Goal: Transaction & Acquisition: Register for event/course

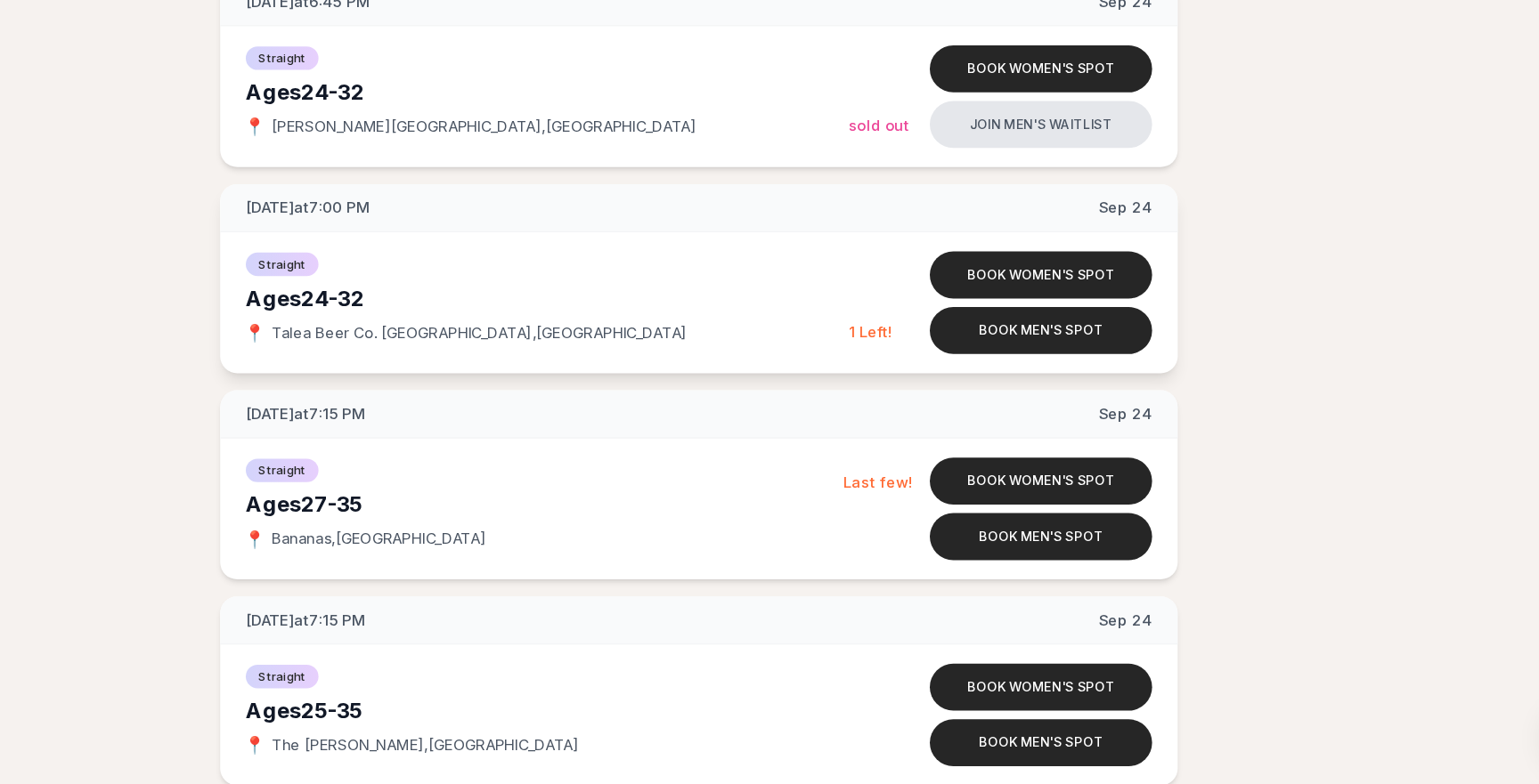
scroll to position [3383, 0]
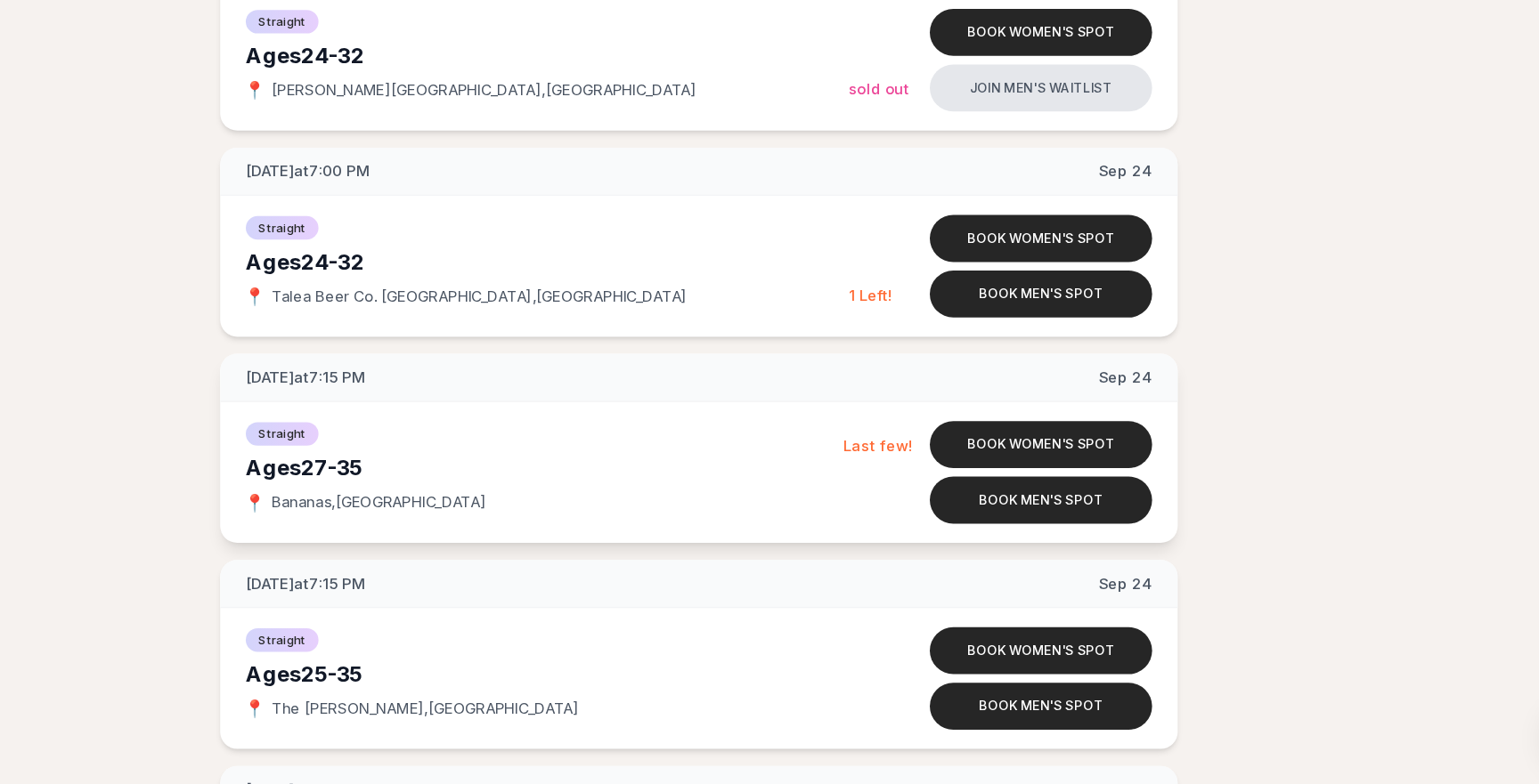
click at [739, 482] on div "Straight" at bounding box center [641, 491] width 498 height 22
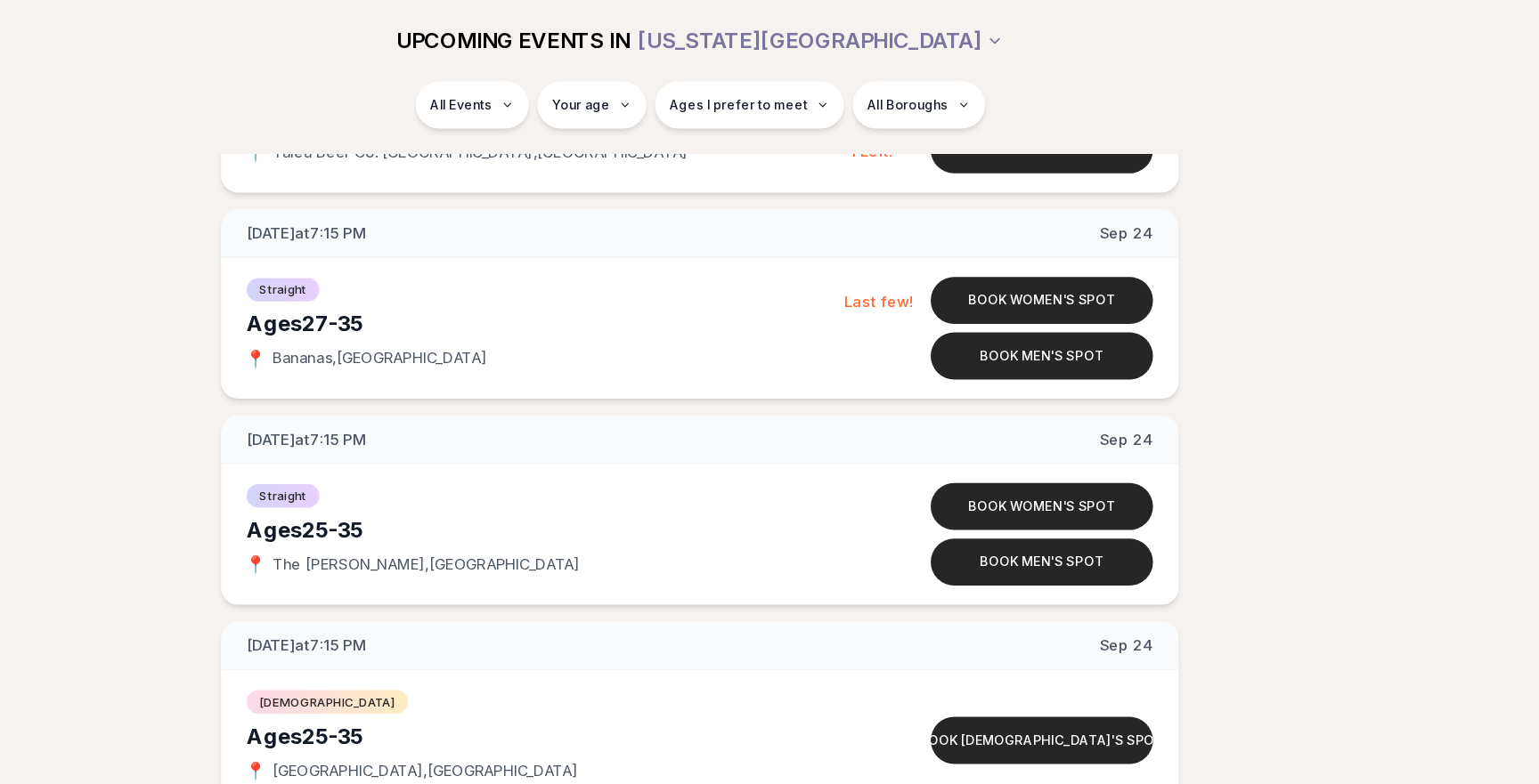
scroll to position [3633, 0]
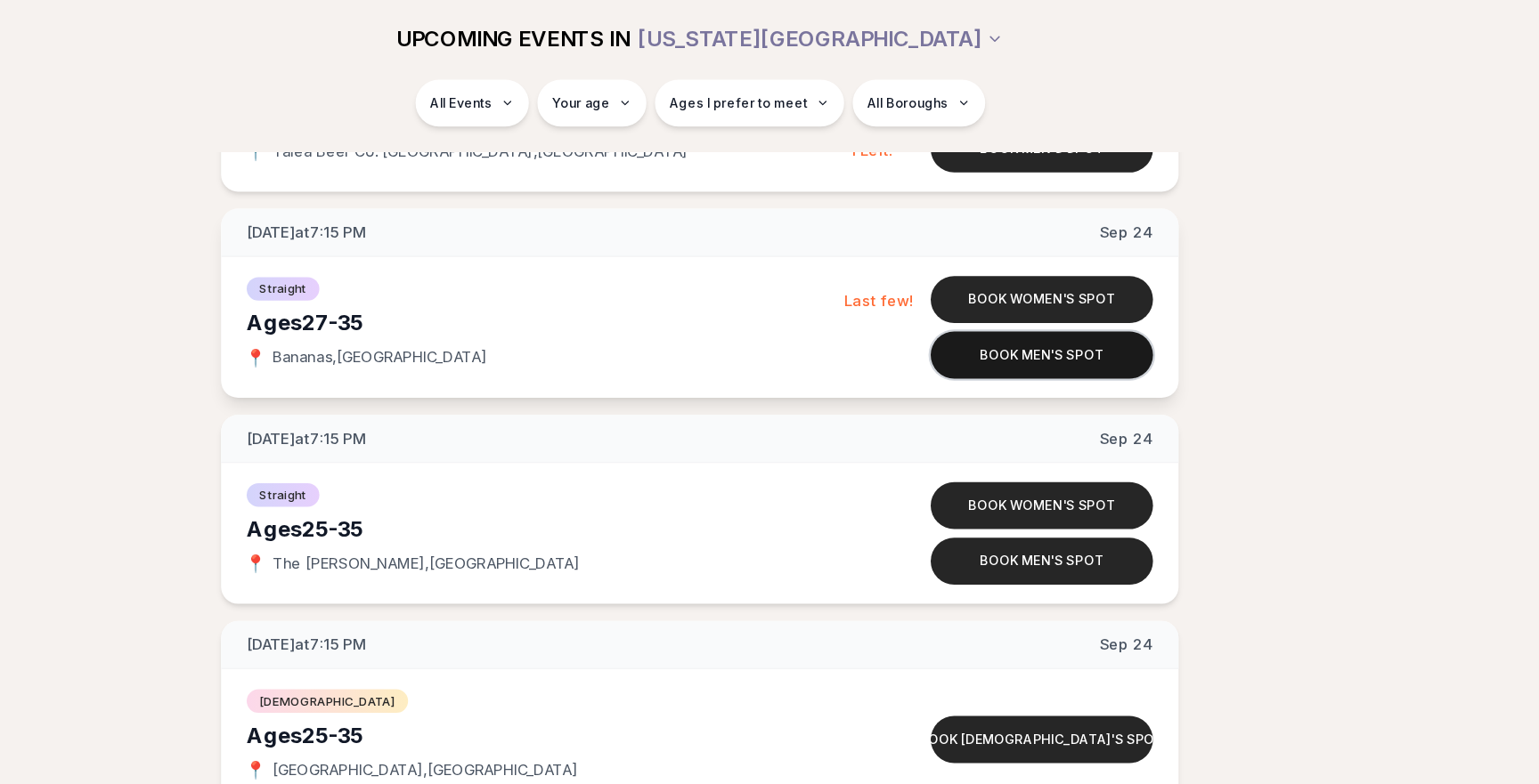
click at [1034, 300] on button "Book men's spot" at bounding box center [1054, 297] width 186 height 39
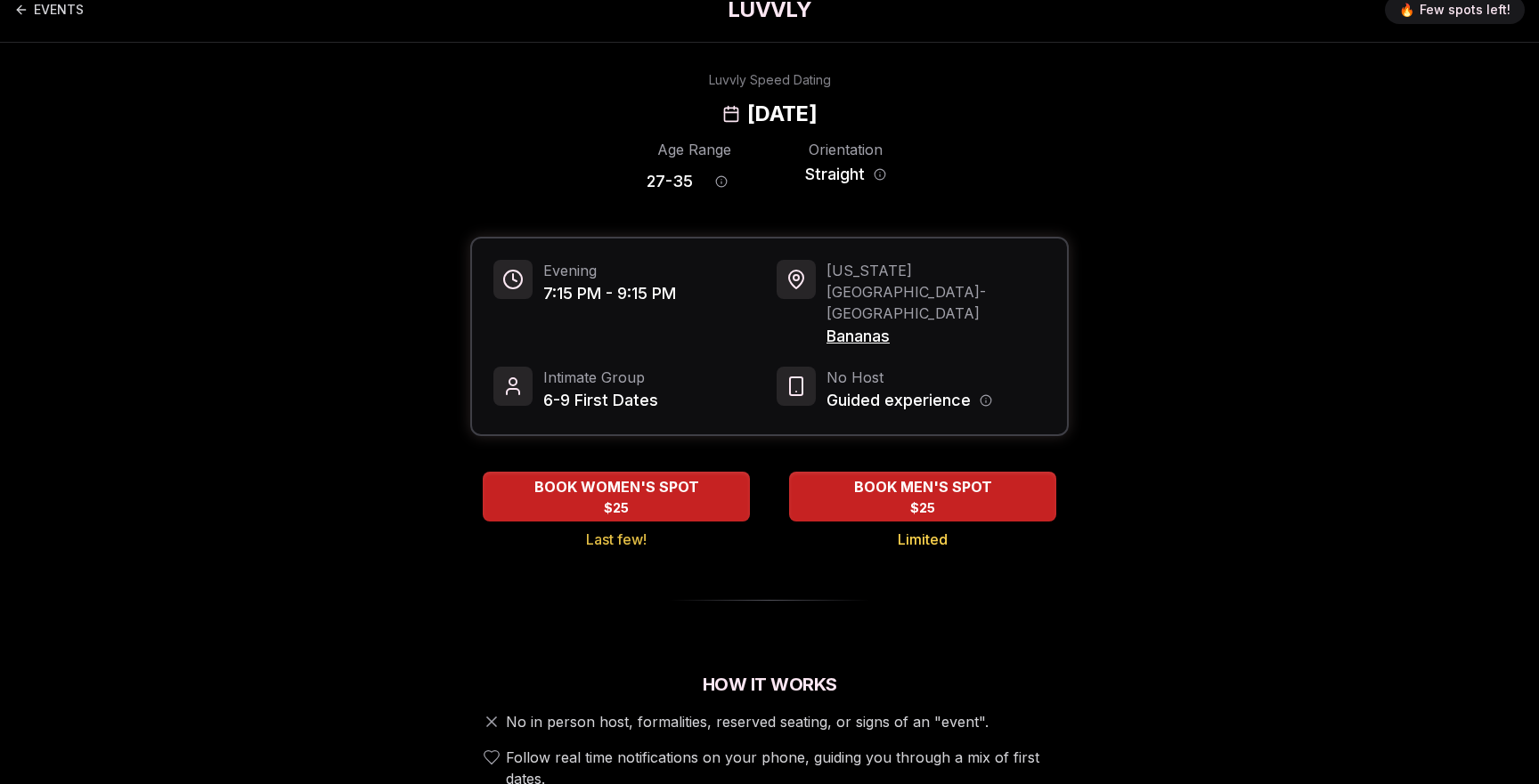
scroll to position [21, 0]
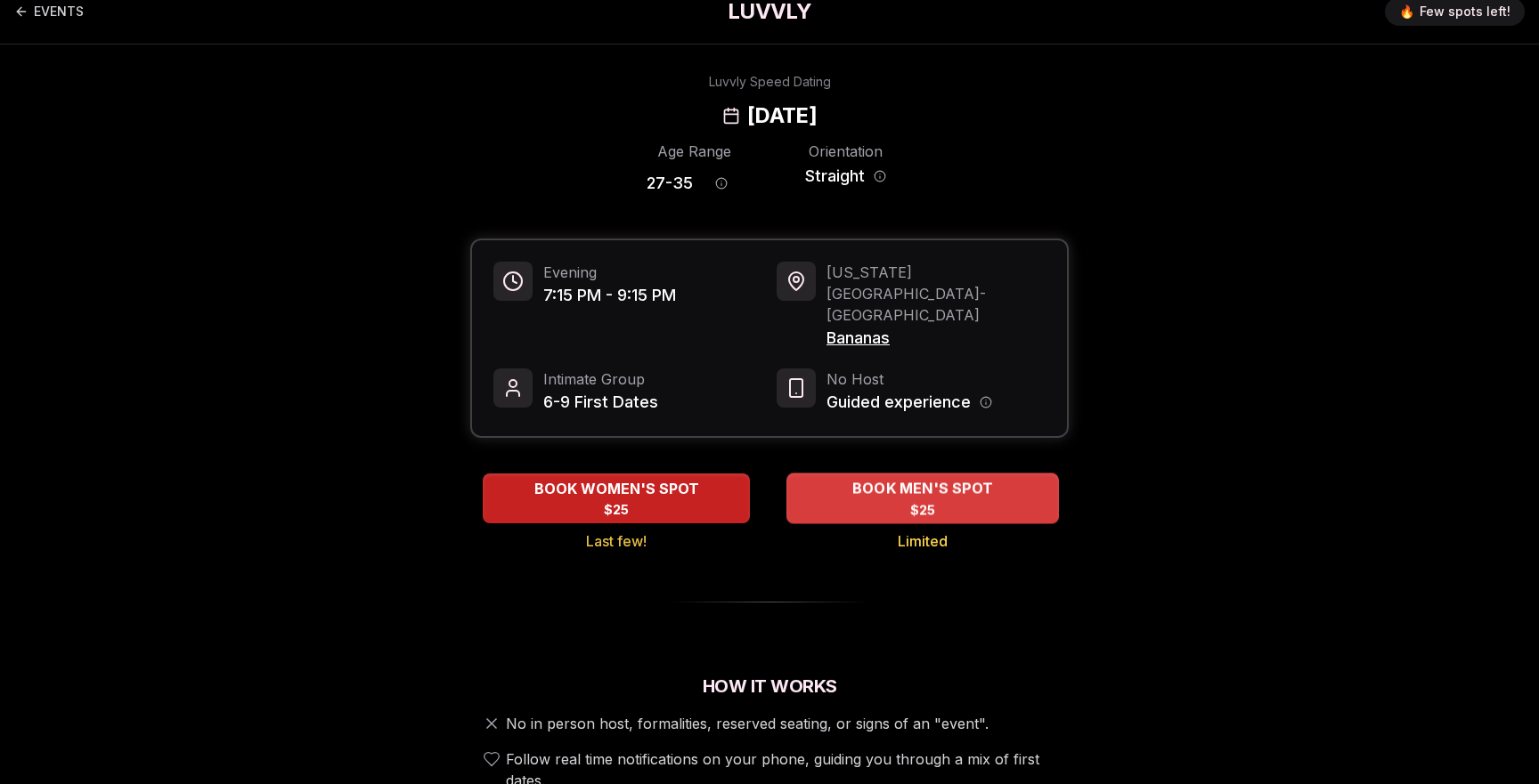
click at [953, 473] on div "BOOK MEN'S SPOT $25" at bounding box center [922, 498] width 273 height 49
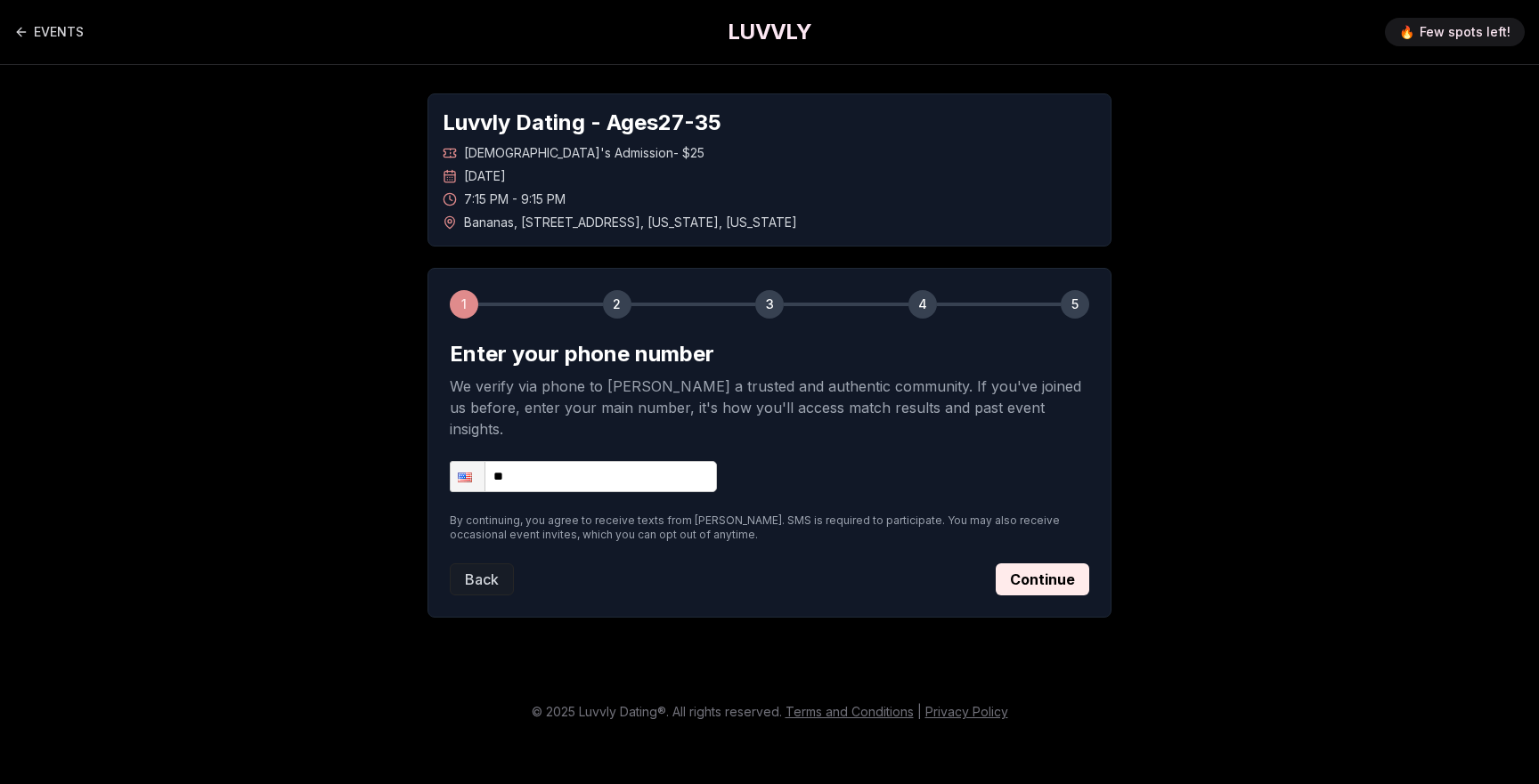
click at [680, 461] on input "**" at bounding box center [583, 476] width 267 height 31
type input "**********"
click at [1031, 563] on button "Continue" at bounding box center [1042, 578] width 93 height 32
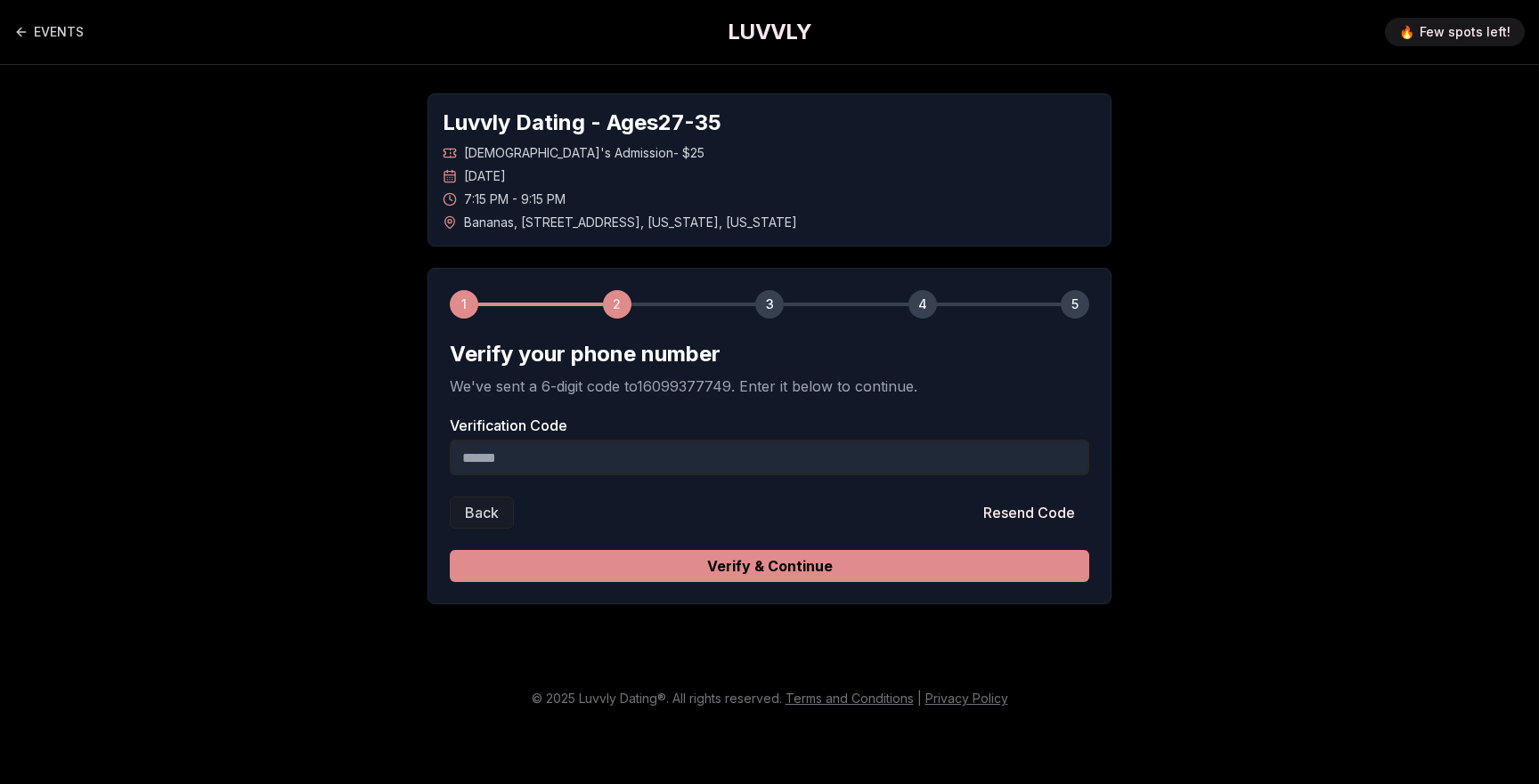
click at [843, 563] on button "Verify & Continue" at bounding box center [770, 566] width 640 height 32
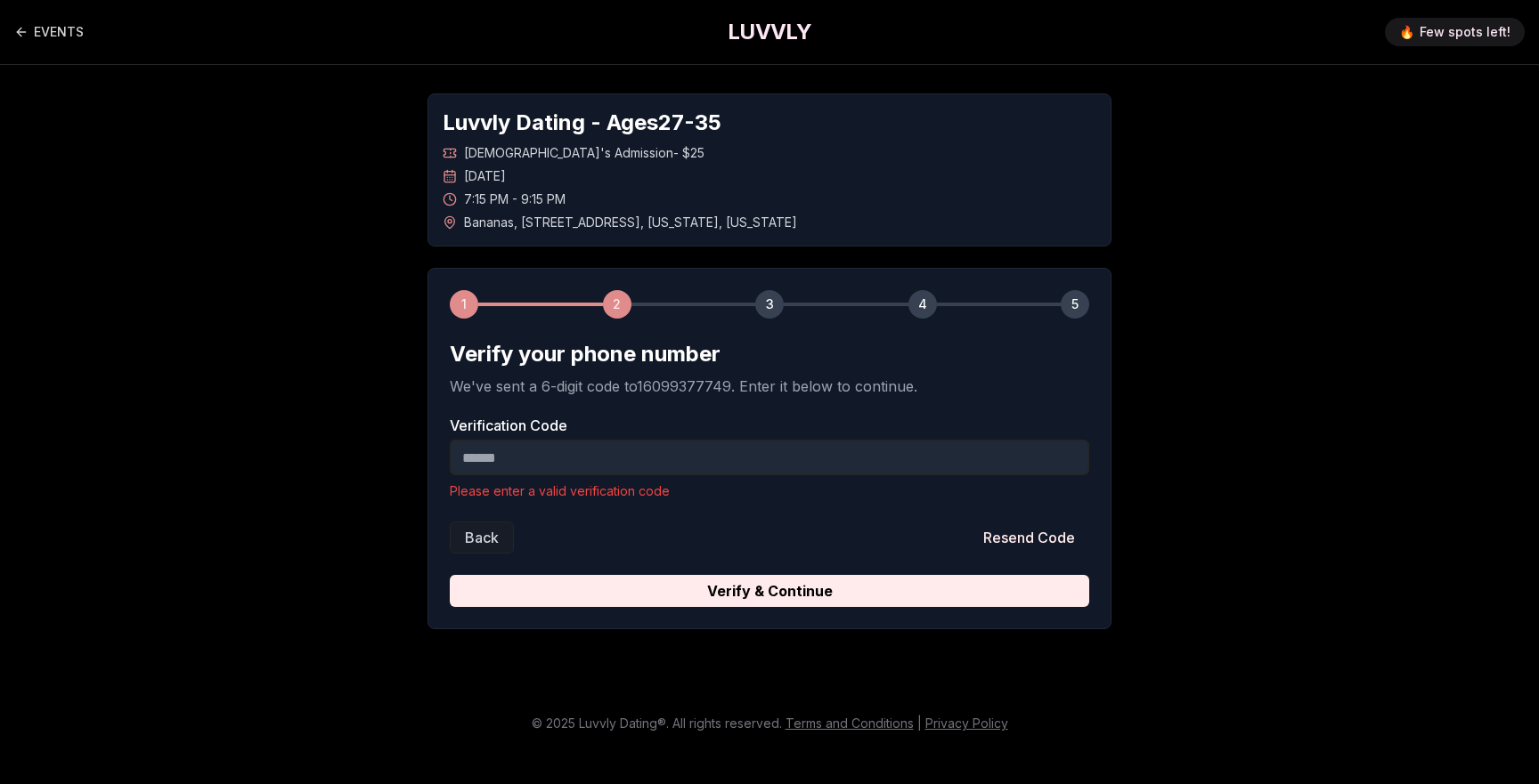
click at [722, 454] on input "Verification Code" at bounding box center [770, 457] width 640 height 35
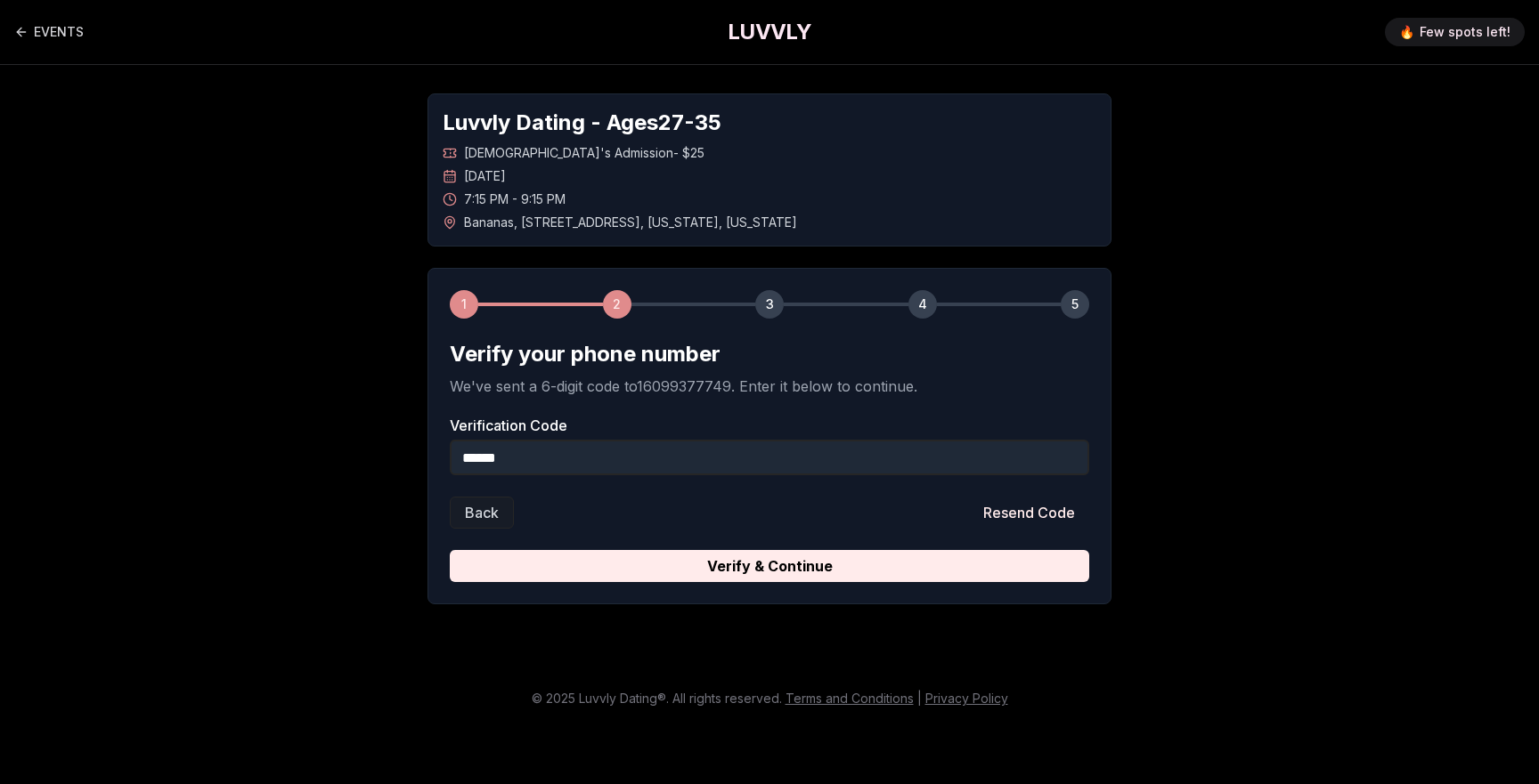
type input "******"
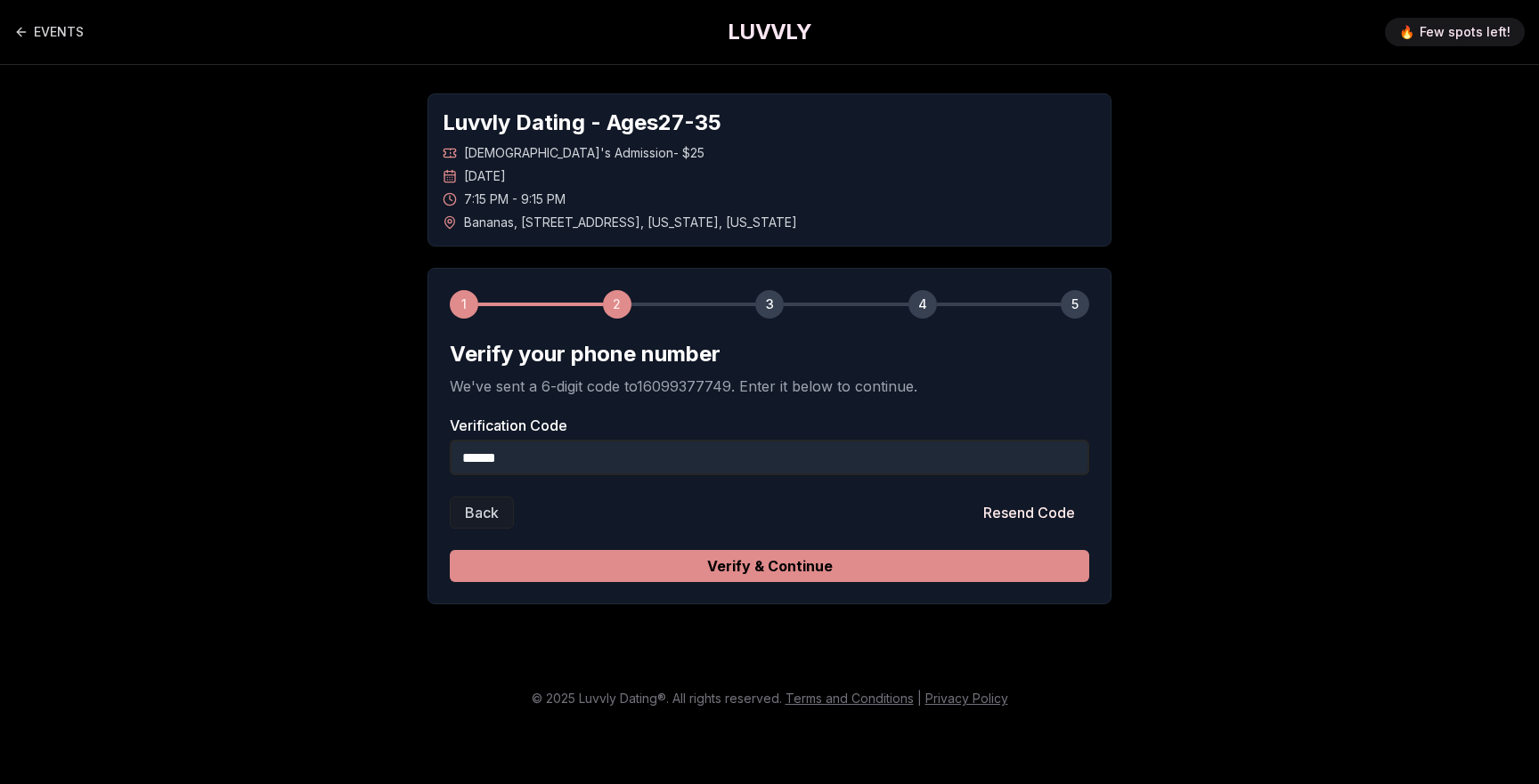
click at [775, 565] on button "Verify & Continue" at bounding box center [770, 566] width 640 height 32
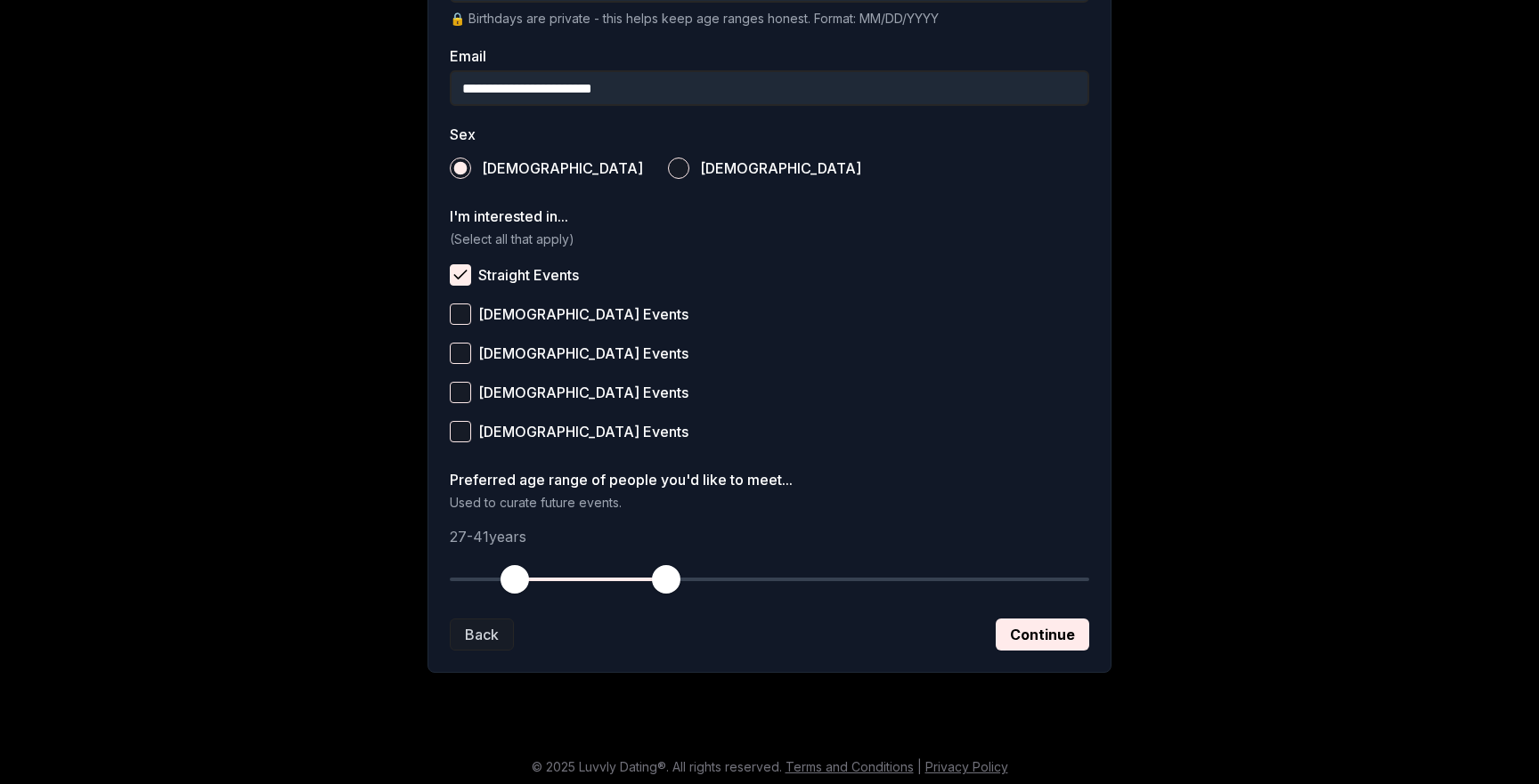
scroll to position [558, 0]
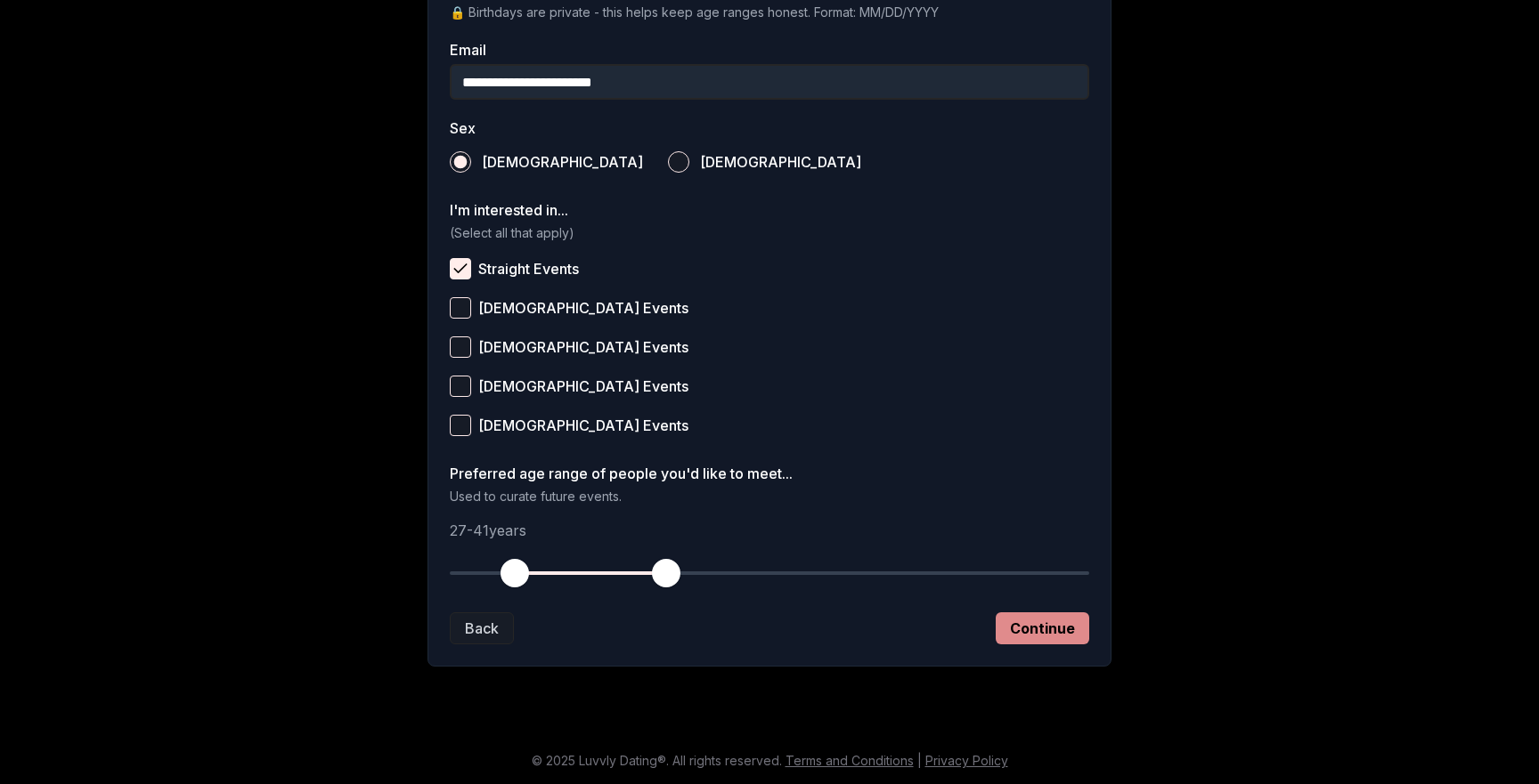
click at [1015, 626] on button "Continue" at bounding box center [1042, 628] width 93 height 32
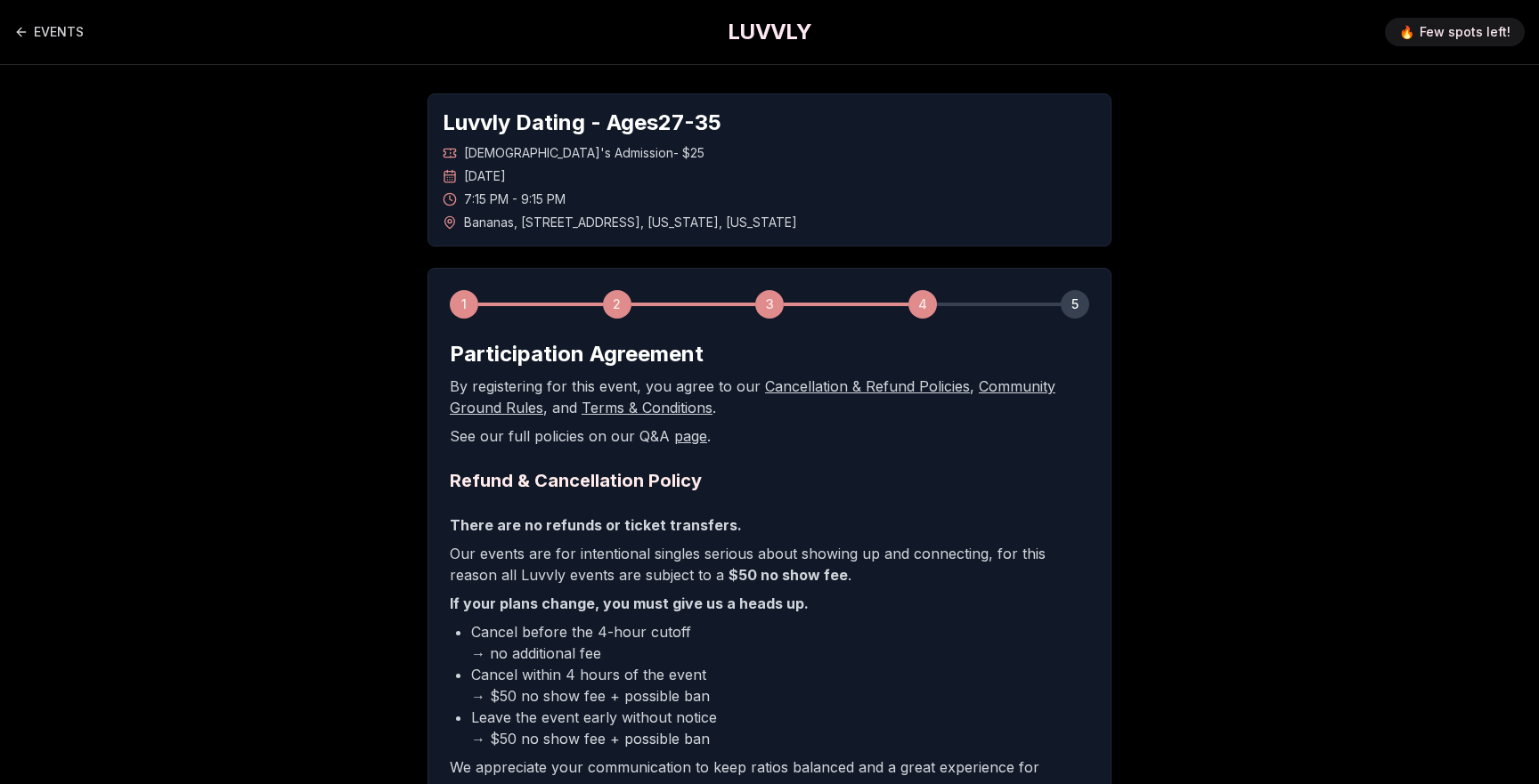
scroll to position [269, 0]
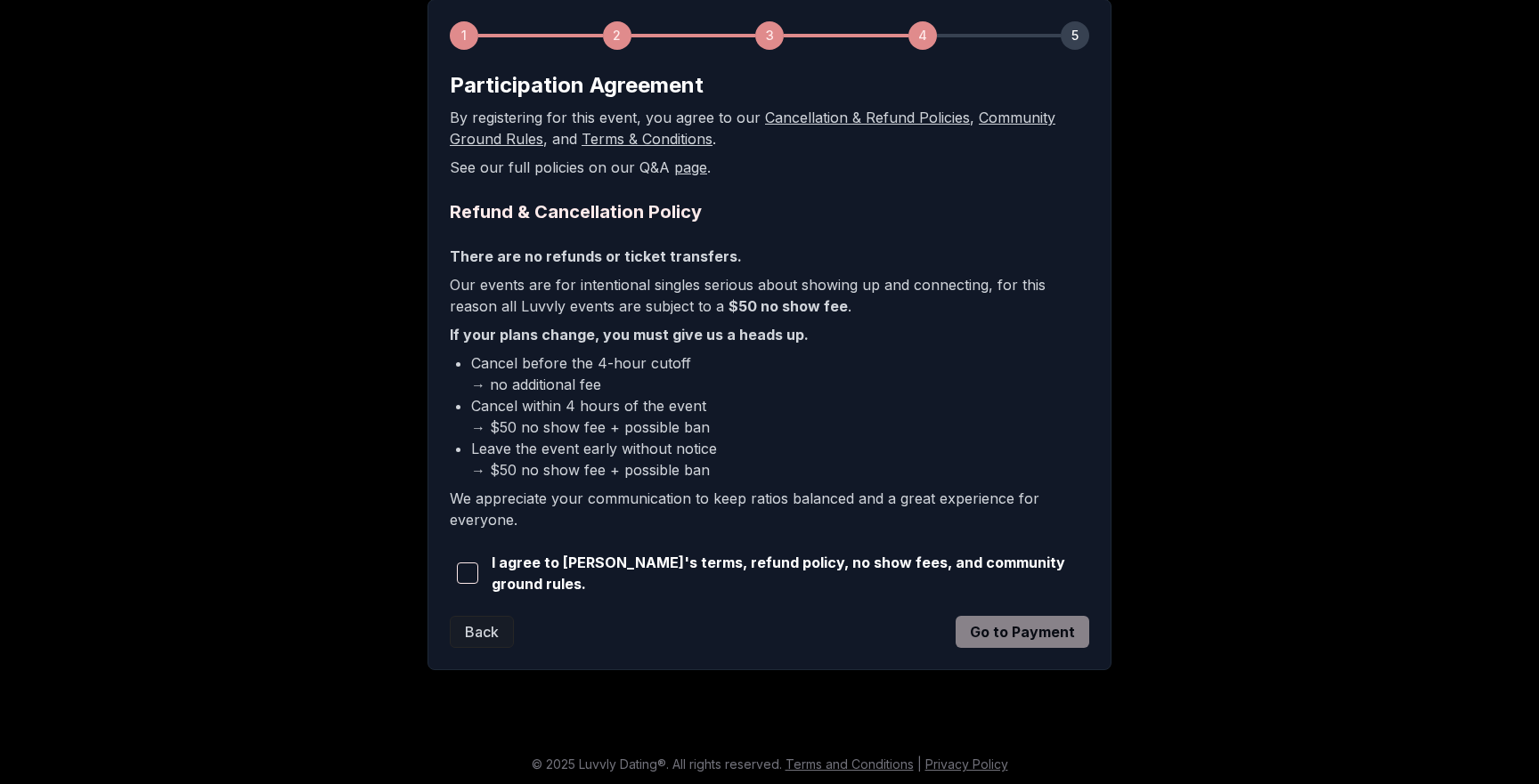
click at [464, 577] on span "button" at bounding box center [467, 573] width 22 height 22
click at [1014, 634] on button "Go to Payment" at bounding box center [1022, 631] width 133 height 32
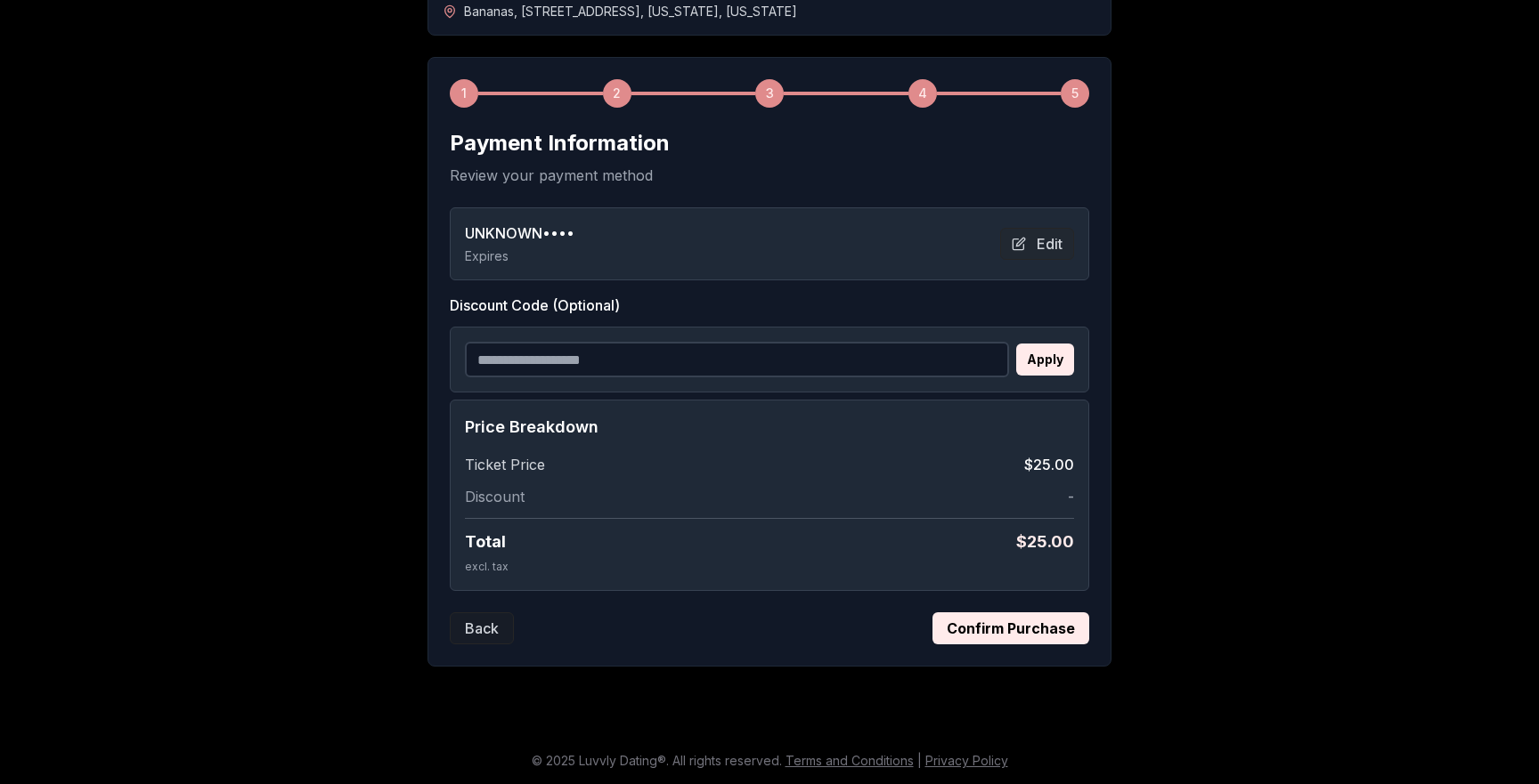
click at [999, 618] on button "Confirm Purchase" at bounding box center [1011, 628] width 157 height 32
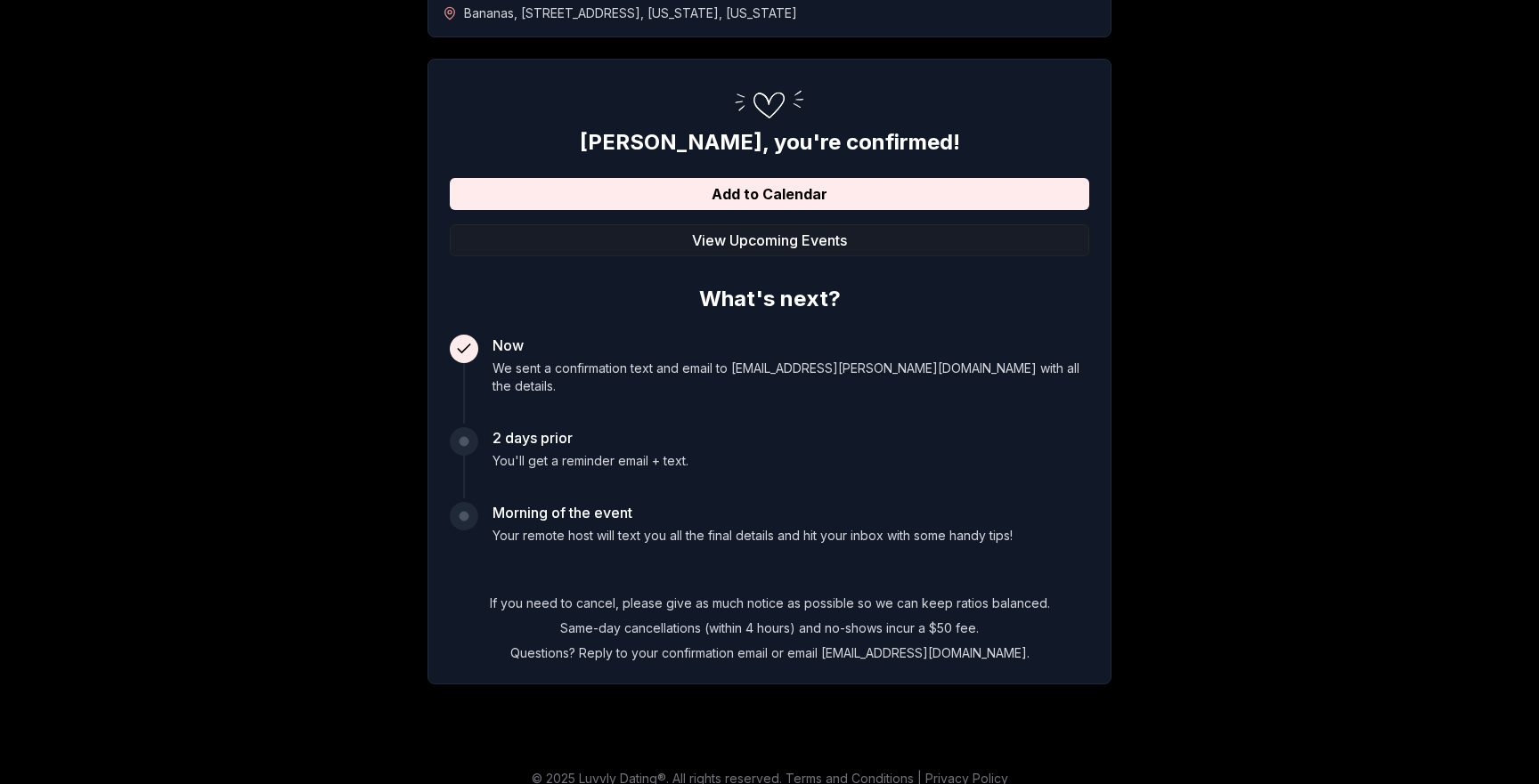
click at [303, 333] on div "Luvvly Dating - Ages 27 - 35 Straight Men's Admission - $25 Wednesday, Septembe…" at bounding box center [769, 284] width 1247 height 857
